Goal: Navigation & Orientation: Find specific page/section

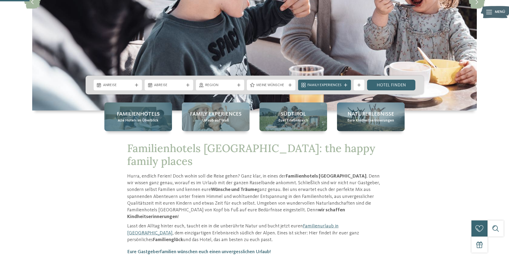
click at [139, 121] on span "Alle Hotels im Überblick" at bounding box center [138, 120] width 41 height 5
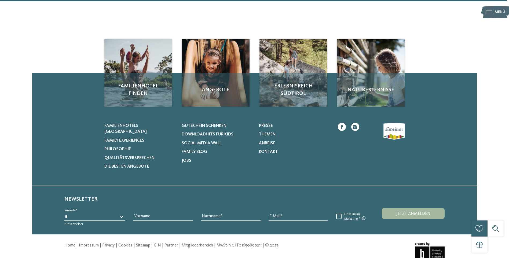
scroll to position [1812, 0]
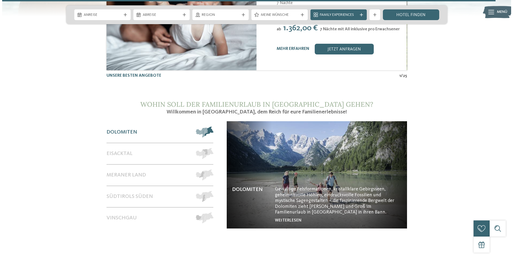
scroll to position [2512, 0]
